Goal: Transaction & Acquisition: Purchase product/service

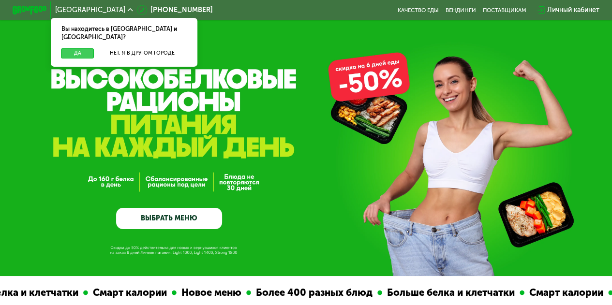
click at [68, 48] on button "Да" at bounding box center [77, 53] width 33 height 10
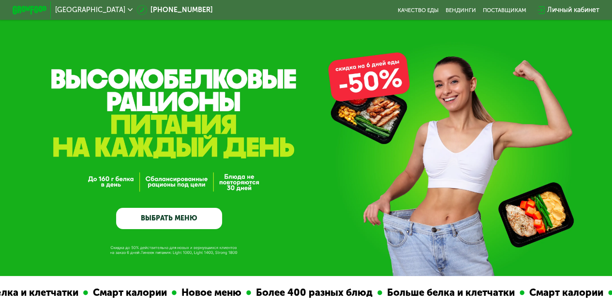
click at [186, 217] on link "ВЫБРАТЬ МЕНЮ" at bounding box center [169, 218] width 106 height 21
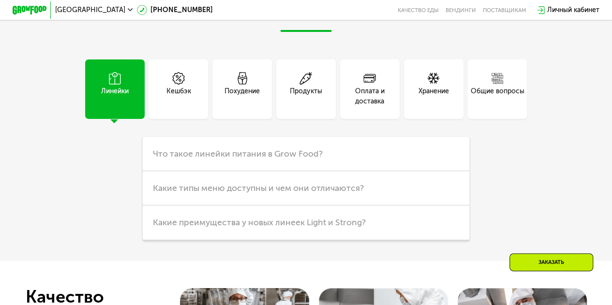
scroll to position [2196, 0]
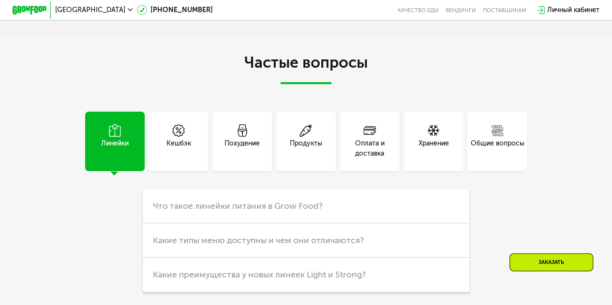
click at [218, 150] on div "Похудение" at bounding box center [242, 142] width 60 height 60
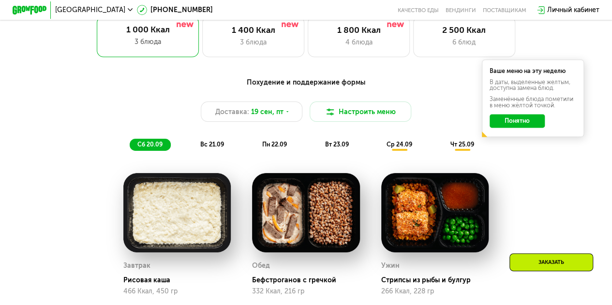
scroll to position [590, 0]
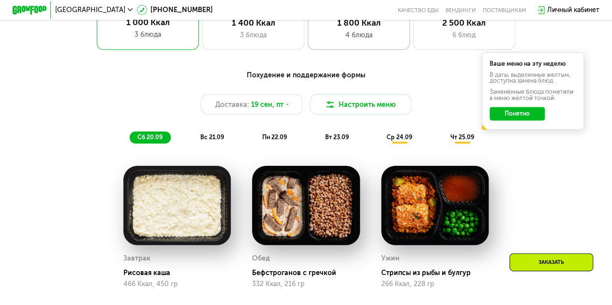
click at [358, 39] on div "4 блюда" at bounding box center [359, 35] width 84 height 10
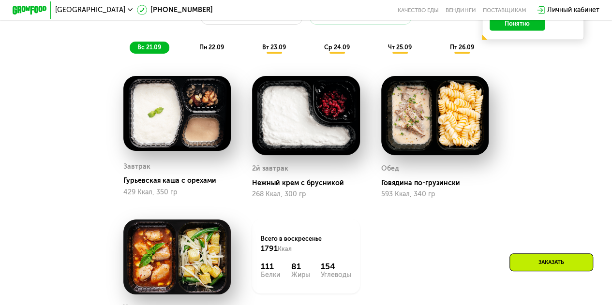
scroll to position [695, 0]
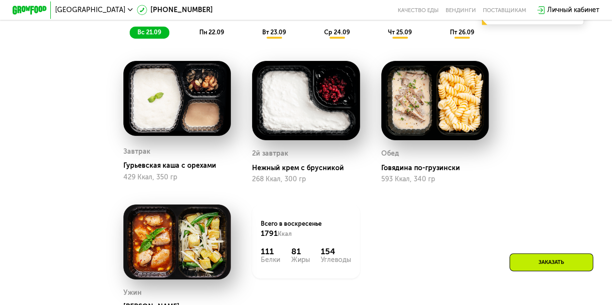
click at [216, 36] on span "пн 22.09" at bounding box center [211, 32] width 25 height 7
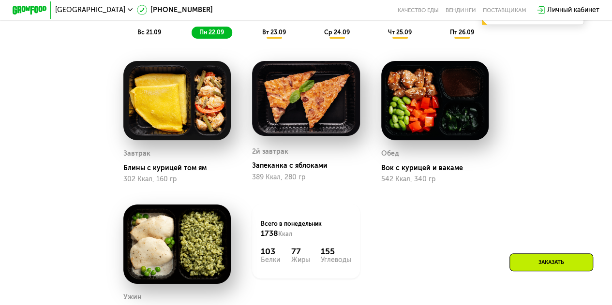
click at [272, 36] on span "вт 23.09" at bounding box center [274, 32] width 24 height 7
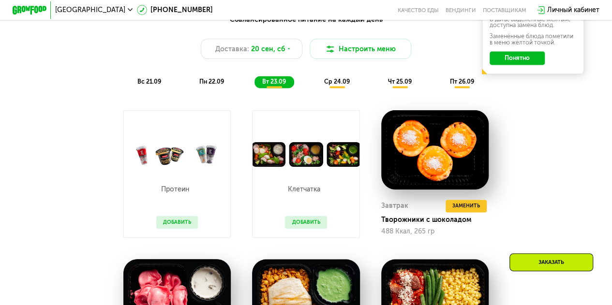
scroll to position [630, 0]
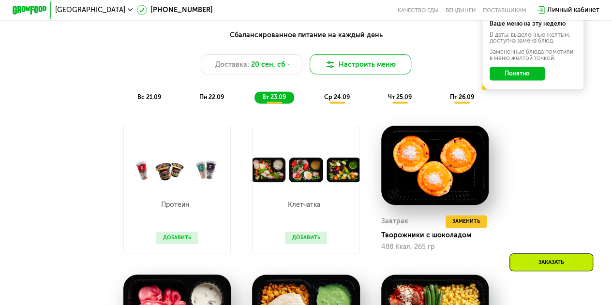
click at [348, 68] on button "Настроить меню" at bounding box center [361, 64] width 102 height 20
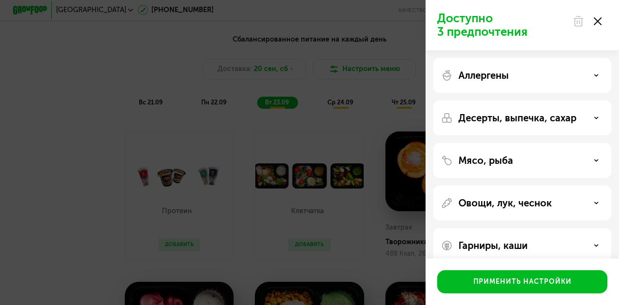
click at [64, 128] on div "Доступно 3 предпочтения Аллергены Десерты, выпечка, сахар Мясо, рыба Овощи, лук…" at bounding box center [309, 152] width 619 height 305
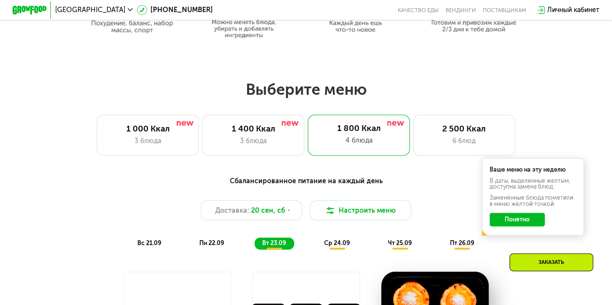
scroll to position [480, 0]
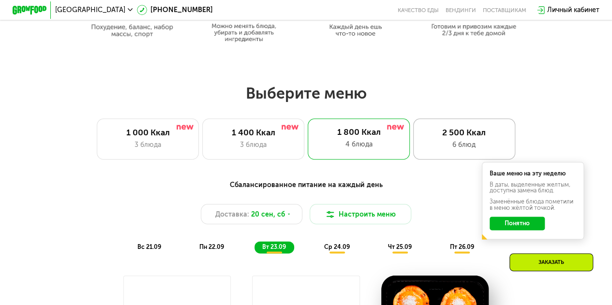
click at [463, 145] on div "6 блюд" at bounding box center [464, 145] width 84 height 10
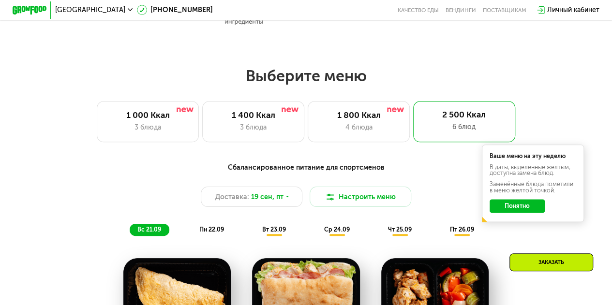
scroll to position [490, 0]
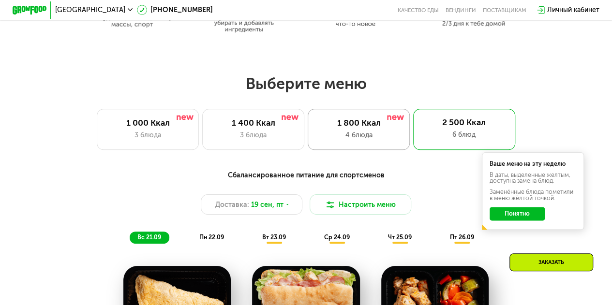
click at [359, 140] on div "4 блюда" at bounding box center [359, 135] width 84 height 10
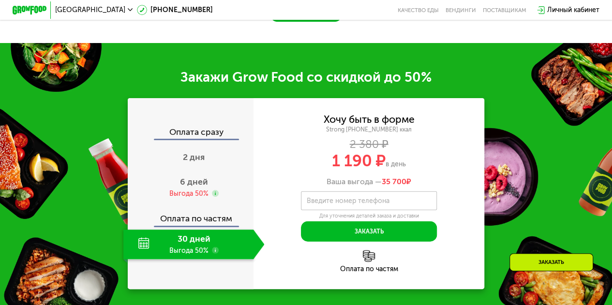
scroll to position [1038, 0]
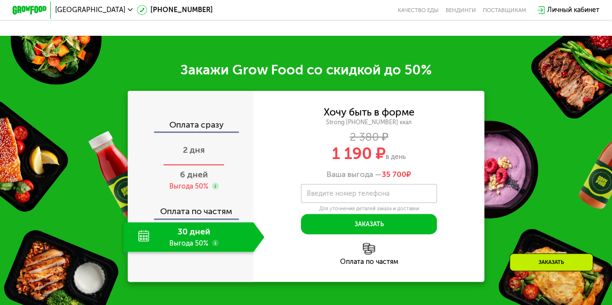
click at [196, 155] on span "2 дня" at bounding box center [194, 150] width 22 height 11
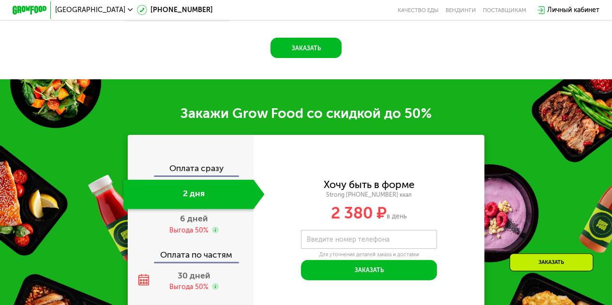
scroll to position [1082, 0]
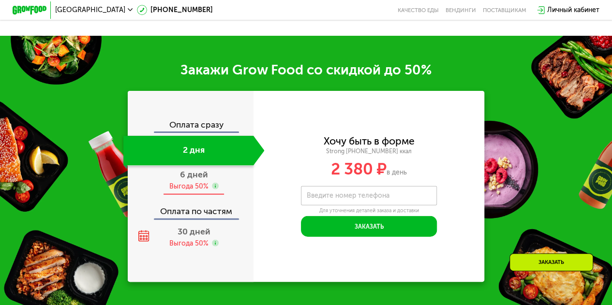
click at [203, 180] on span "6 дней" at bounding box center [194, 174] width 28 height 11
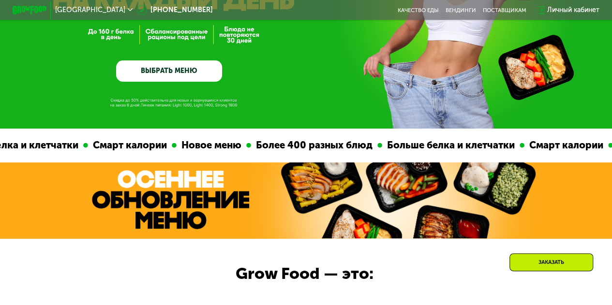
scroll to position [0, 0]
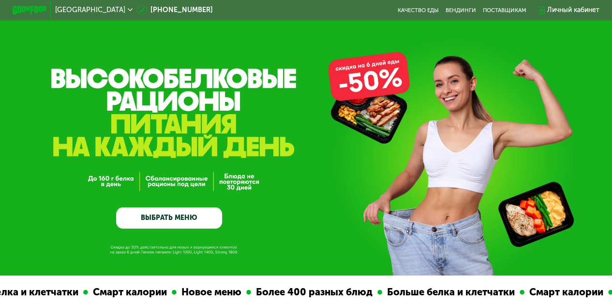
click at [599, 17] on div "Личный кабинет" at bounding box center [568, 9] width 71 height 19
